Goal: Information Seeking & Learning: Find specific fact

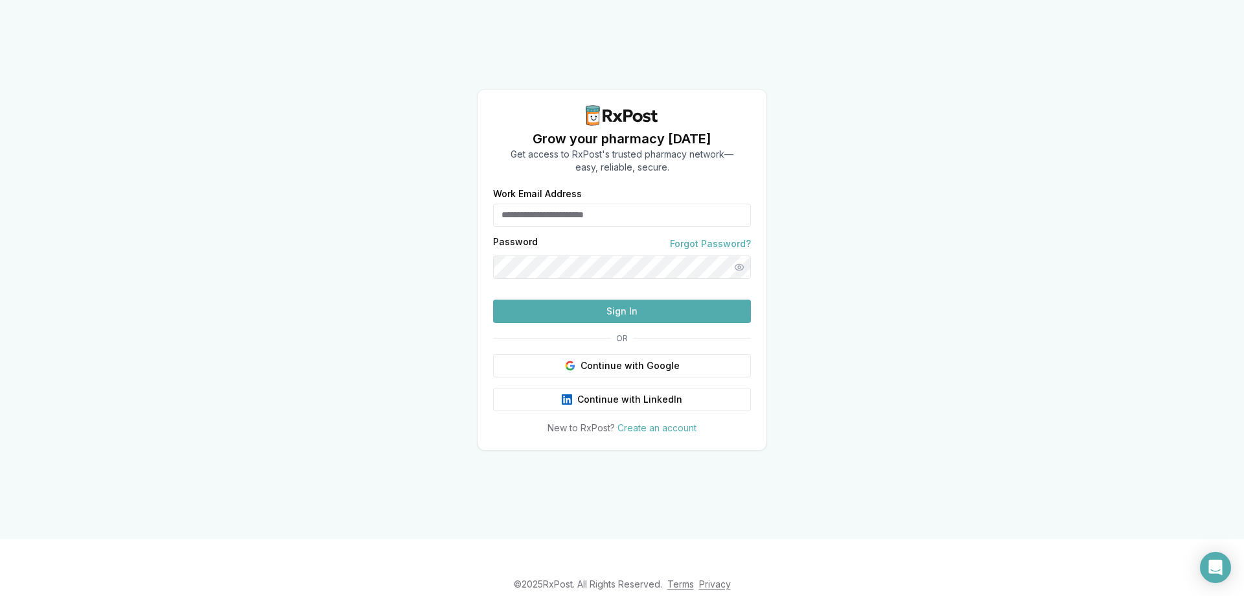
click at [577, 203] on input "Work Email Address" at bounding box center [622, 214] width 258 height 23
click at [538, 203] on input "Work Email Address" at bounding box center [622, 214] width 258 height 23
click at [876, 331] on div "Grow your pharmacy [DATE] Get access to RxPost's trusted pharmacy network— easy…" at bounding box center [622, 269] width 1244 height 539
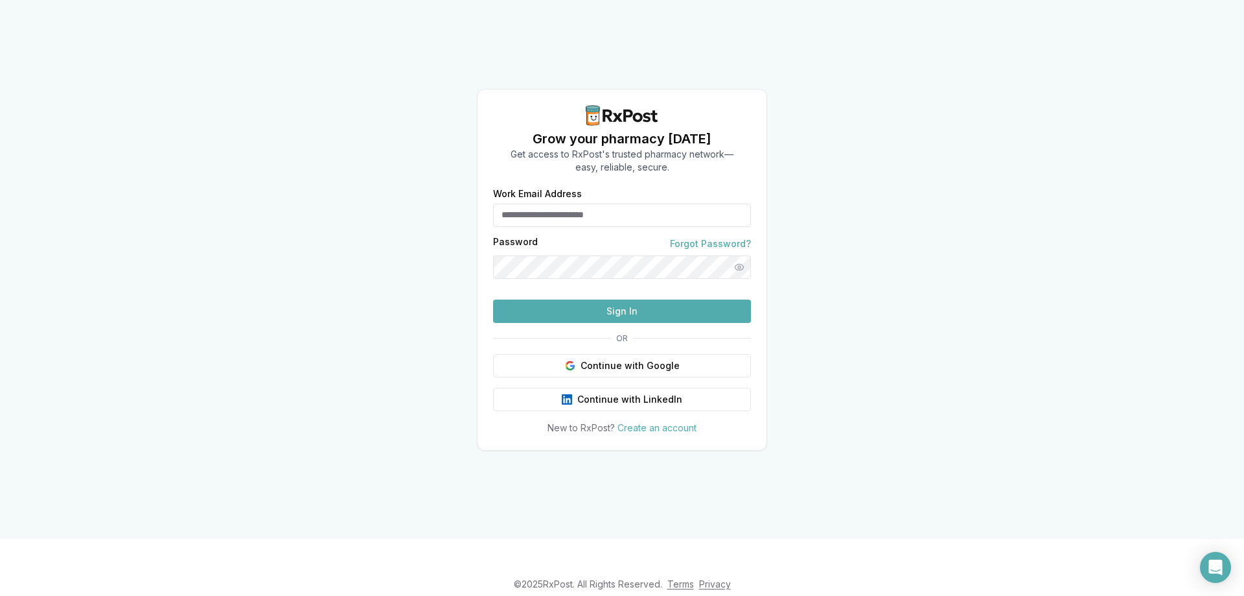
click at [618, 323] on button "Sign In" at bounding box center [622, 310] width 258 height 23
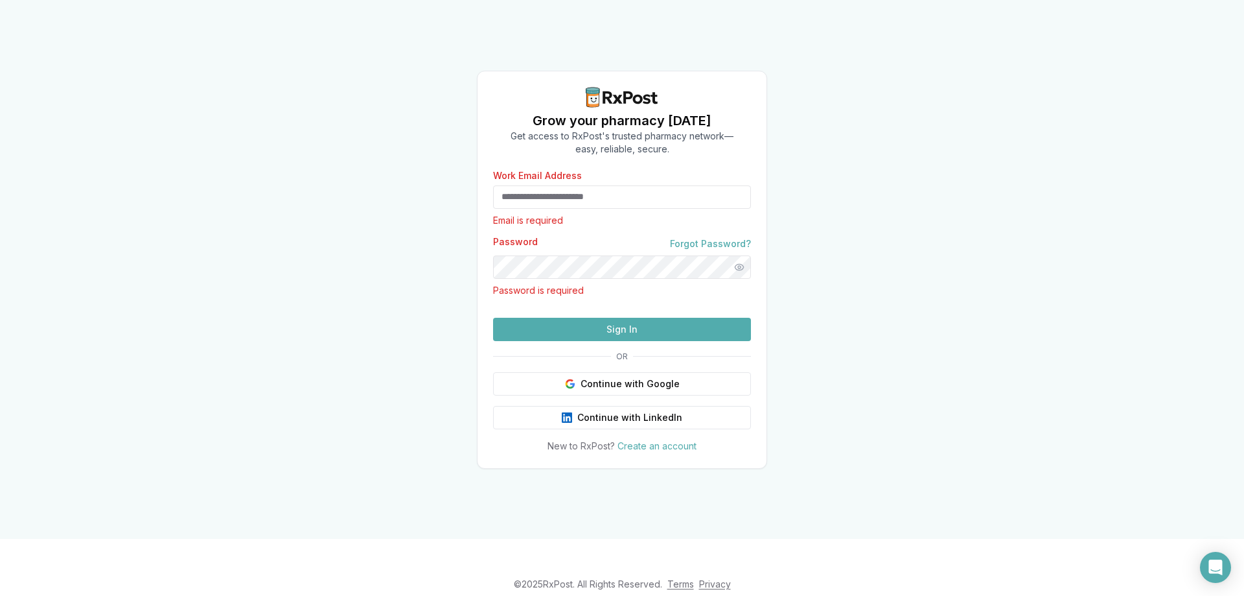
click at [545, 185] on input "Work Email Address" at bounding box center [622, 196] width 258 height 23
click at [550, 185] on input "Work Email Address" at bounding box center [622, 196] width 258 height 23
click at [537, 284] on p "Password is required" at bounding box center [622, 290] width 258 height 13
click at [531, 237] on div "Password Forgot Password? Password is required" at bounding box center [622, 267] width 258 height 60
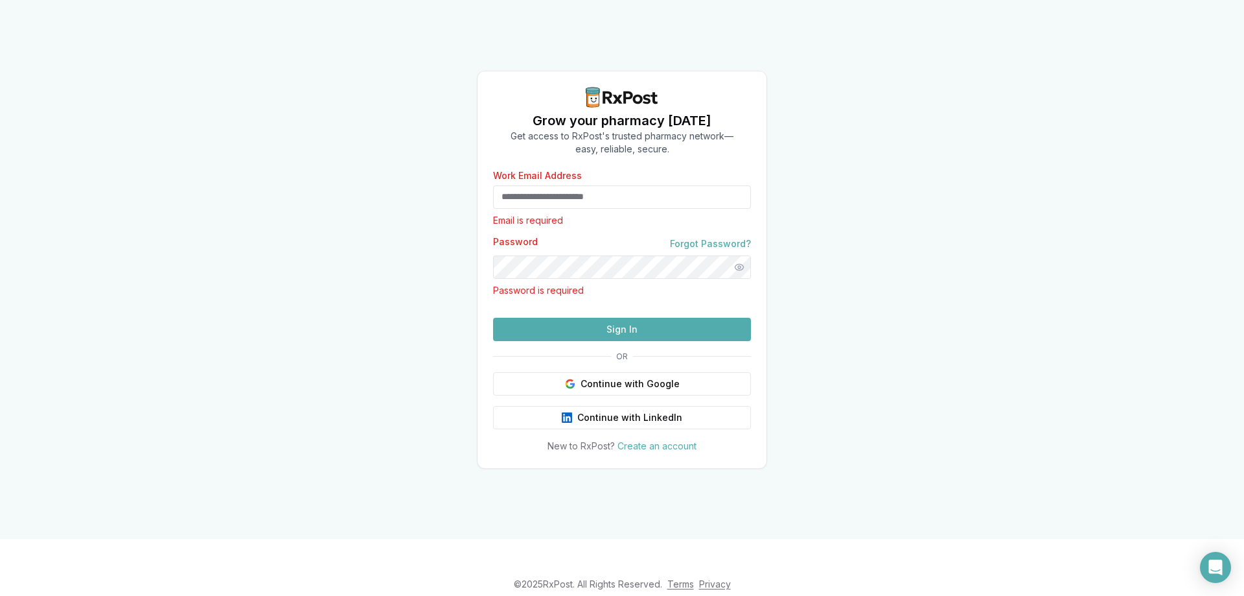
type input "**********"
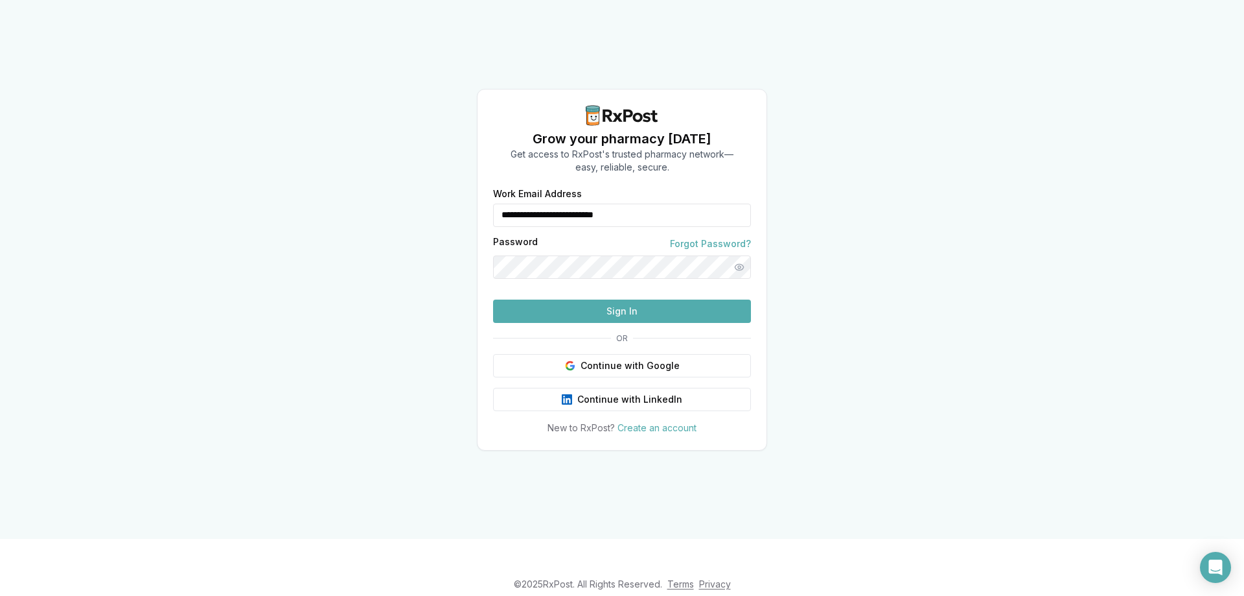
click at [612, 323] on button "Sign In" at bounding box center [622, 310] width 258 height 23
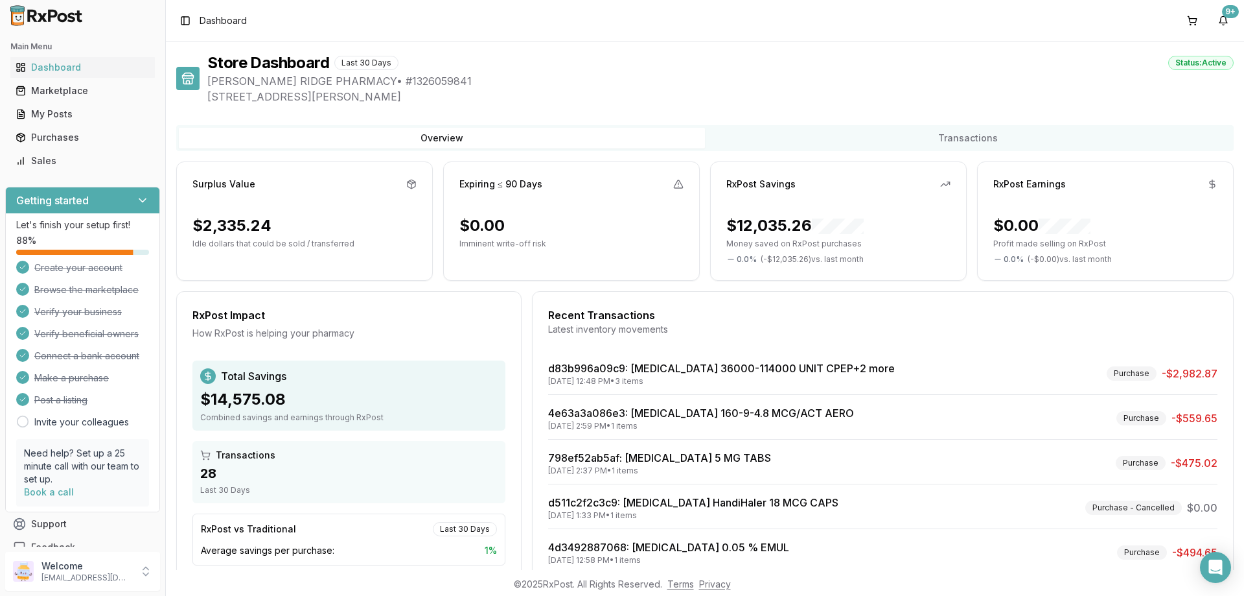
click at [247, 128] on button "Overview" at bounding box center [442, 138] width 526 height 21
click at [65, 69] on div "Dashboard" at bounding box center [83, 67] width 134 height 13
click at [52, 94] on div "Marketplace" at bounding box center [83, 90] width 134 height 13
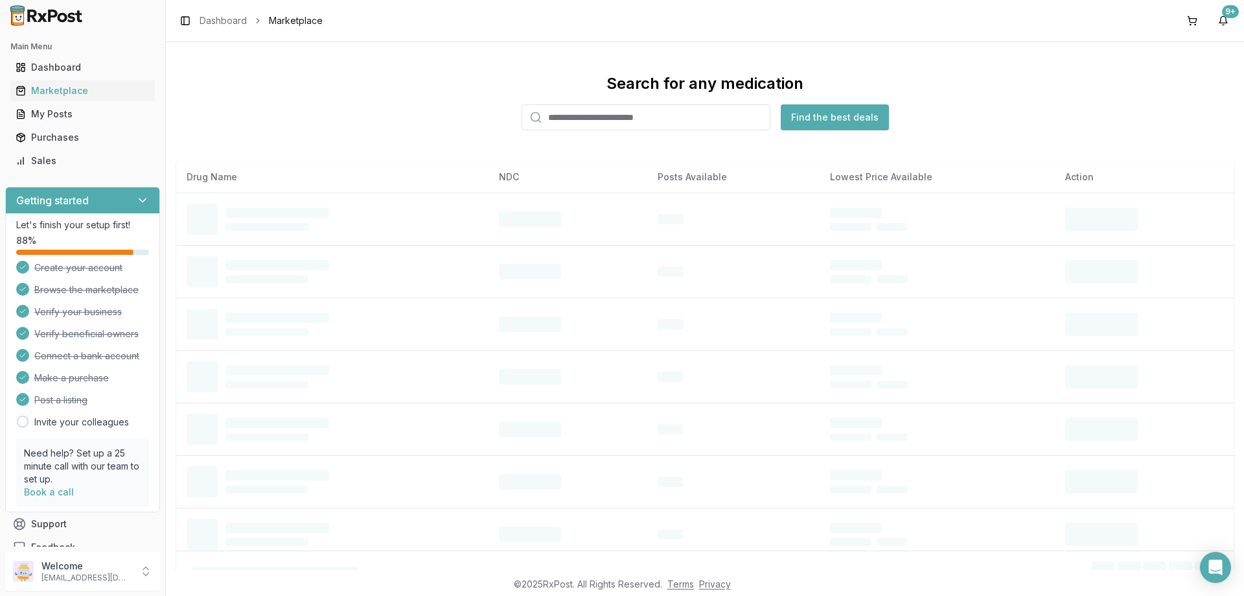
click at [660, 111] on input "search" at bounding box center [646, 117] width 249 height 26
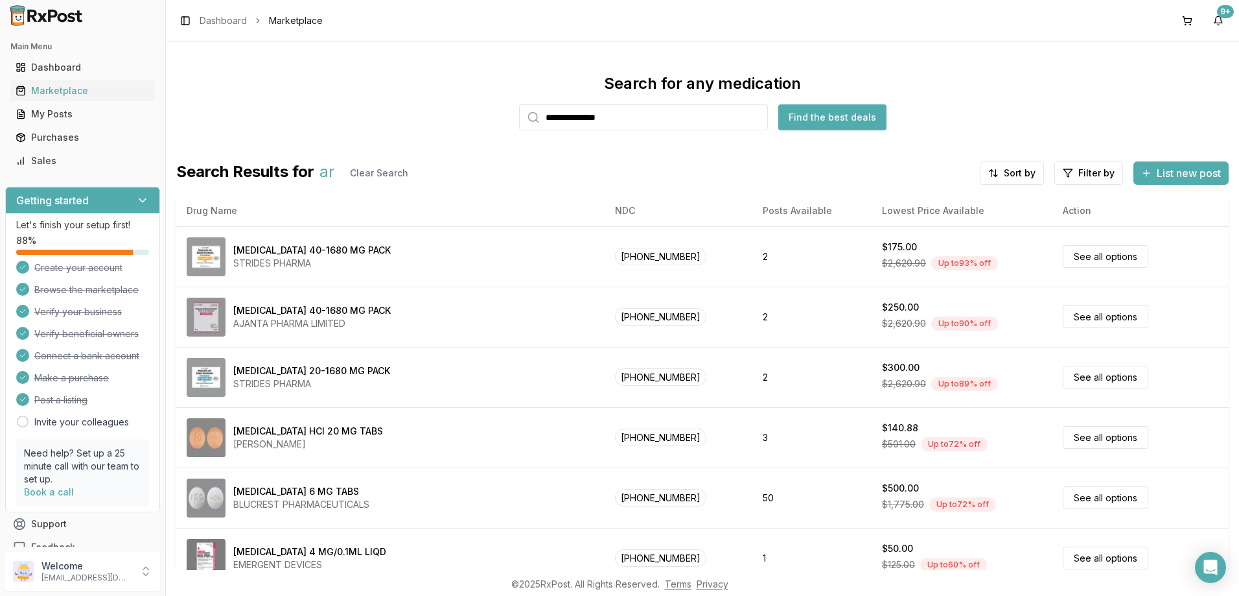
type input "**********"
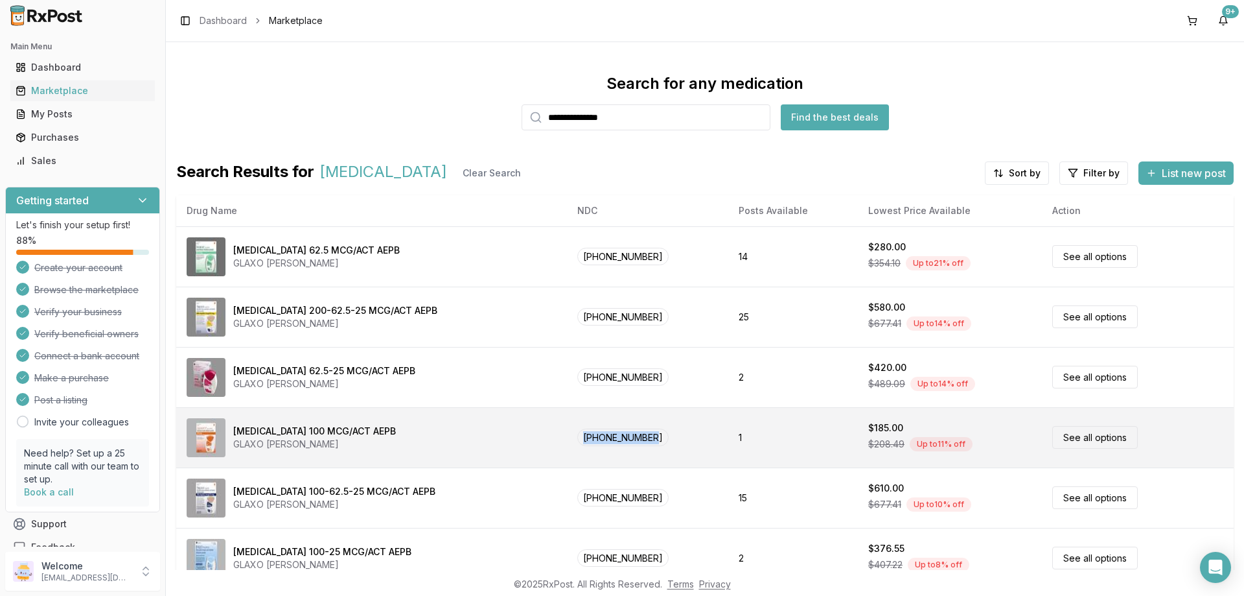
drag, startPoint x: 656, startPoint y: 450, endPoint x: 574, endPoint y: 454, distance: 82.4
click at [574, 454] on td "[PHONE_NUMBER]" at bounding box center [647, 437] width 161 height 60
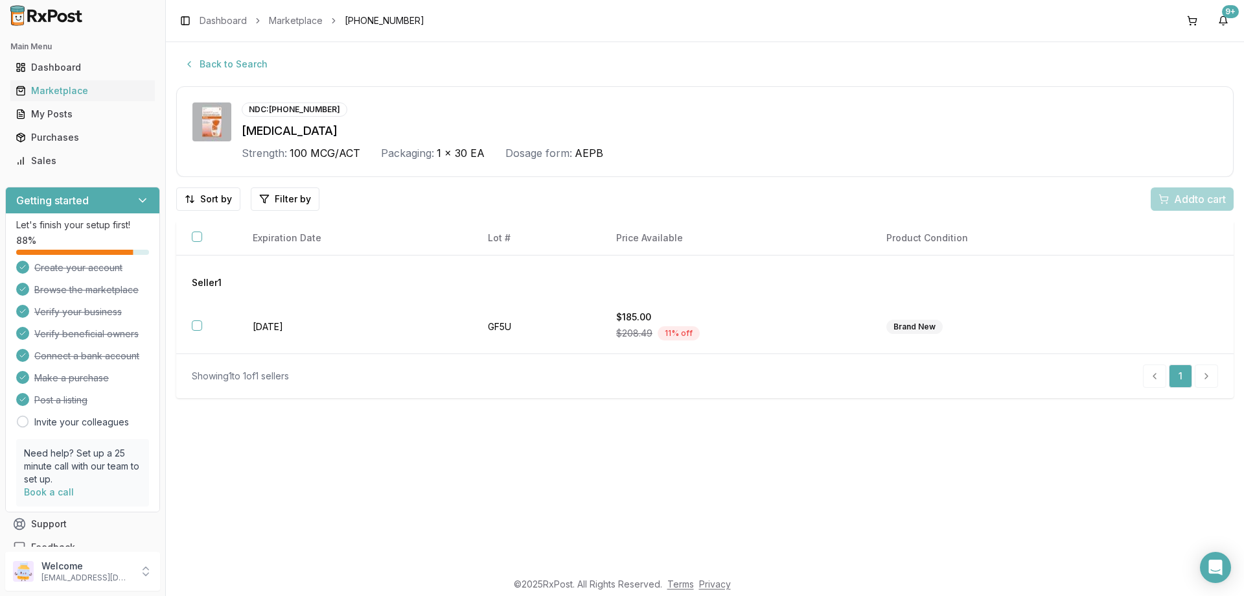
drag, startPoint x: 575, startPoint y: 454, endPoint x: 397, endPoint y: 472, distance: 178.4
click at [397, 472] on div "Back to Search NDC: [PHONE_NUMBER] [MEDICAL_DATA] Strength: 100 MCG/ACT Packagi…" at bounding box center [705, 306] width 1078 height 528
drag, startPoint x: 342, startPoint y: 115, endPoint x: 268, endPoint y: 110, distance: 74.0
click at [268, 110] on div "NDC: [PHONE_NUMBER]" at bounding box center [730, 109] width 976 height 14
copy div "[PHONE_NUMBER]"
